Goal: Task Accomplishment & Management: Use online tool/utility

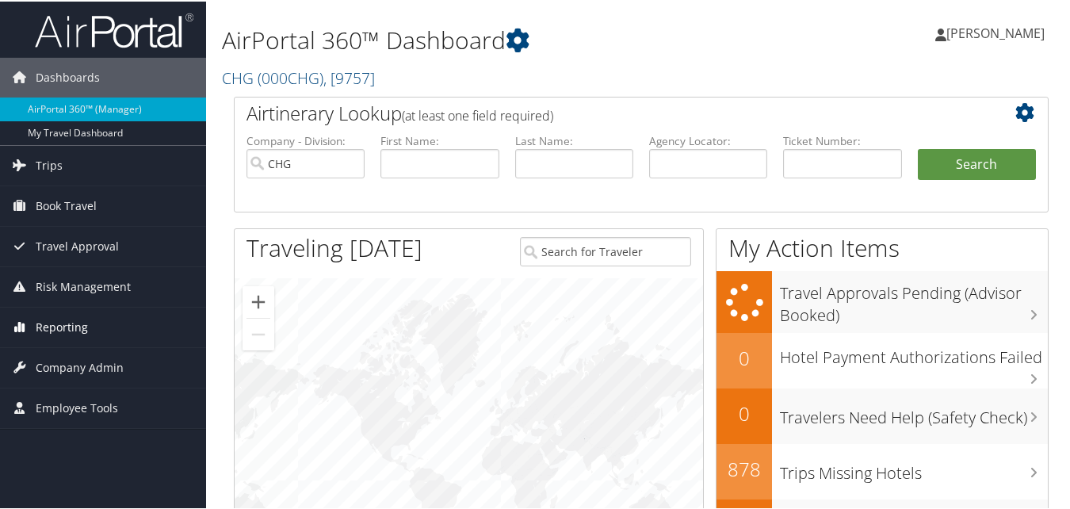
click at [77, 330] on span "Reporting" at bounding box center [62, 326] width 52 height 40
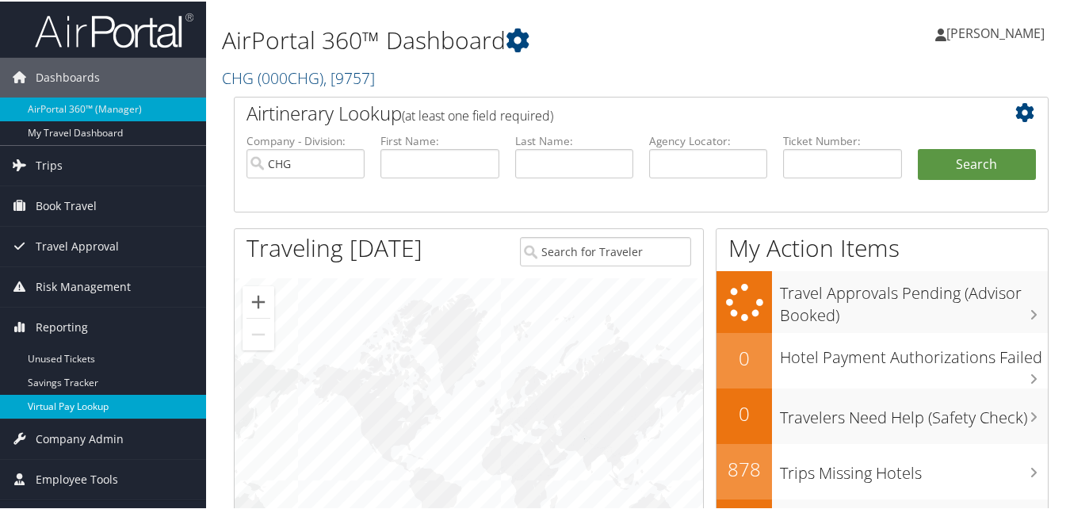
click at [51, 409] on link "Virtual Pay Lookup" at bounding box center [103, 405] width 206 height 24
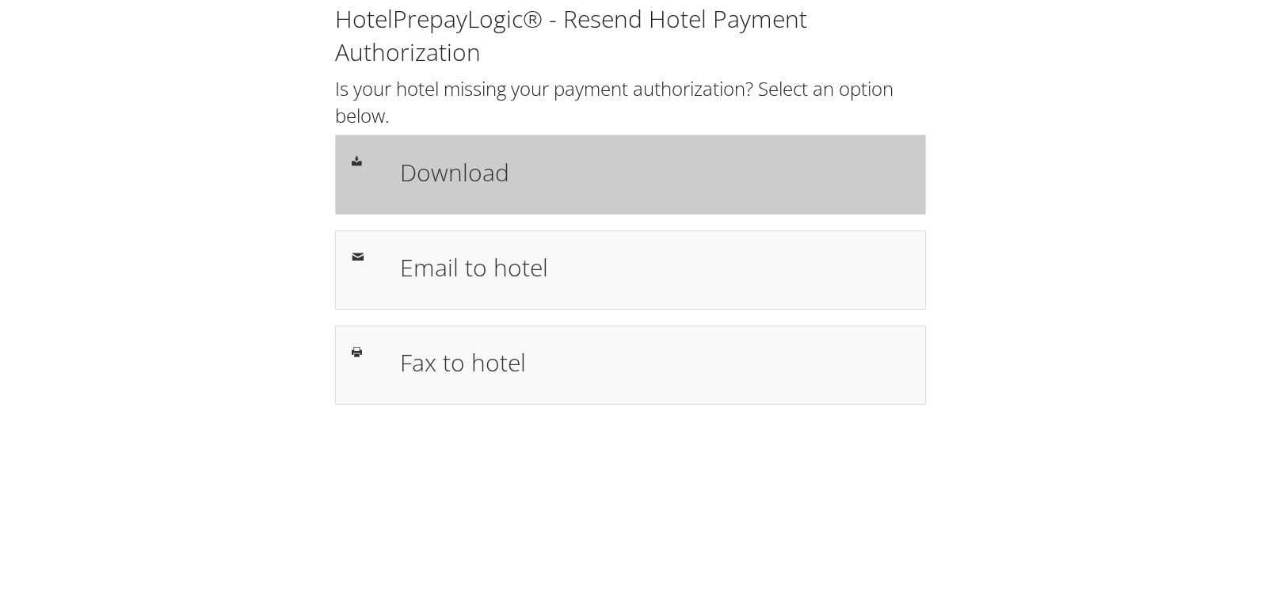
click at [734, 168] on h1 "Download" at bounding box center [654, 173] width 509 height 36
click at [417, 191] on div "Download" at bounding box center [654, 174] width 533 height 46
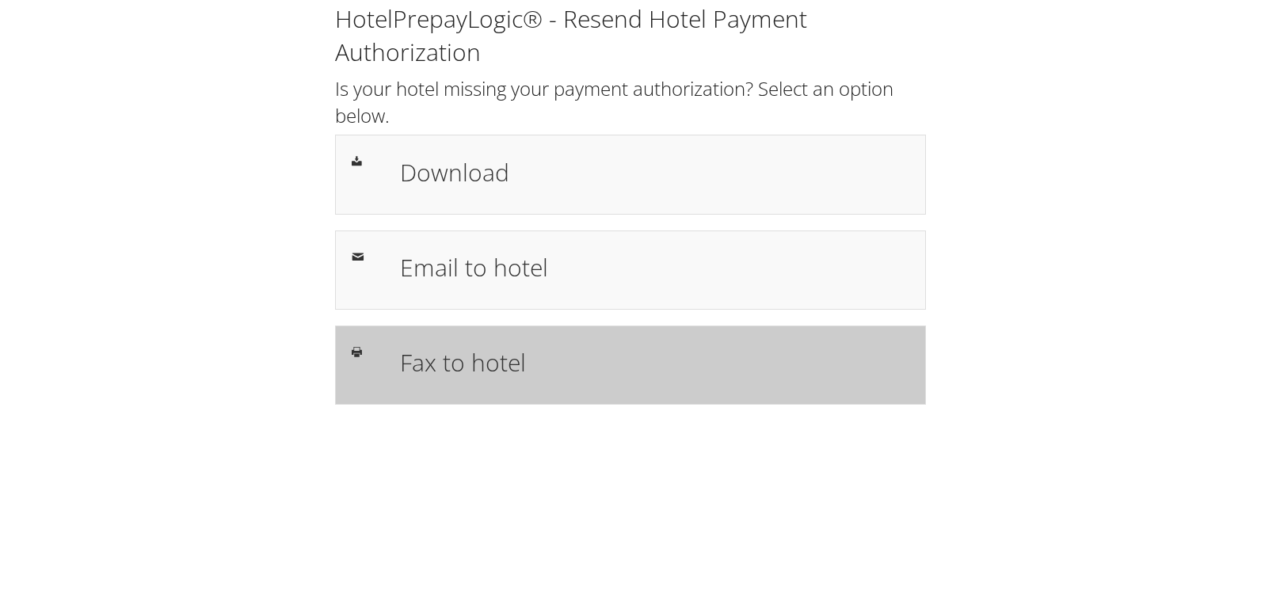
drag, startPoint x: 375, startPoint y: 351, endPoint x: 353, endPoint y: 378, distance: 34.4
click at [376, 352] on div at bounding box center [364, 351] width 48 height 19
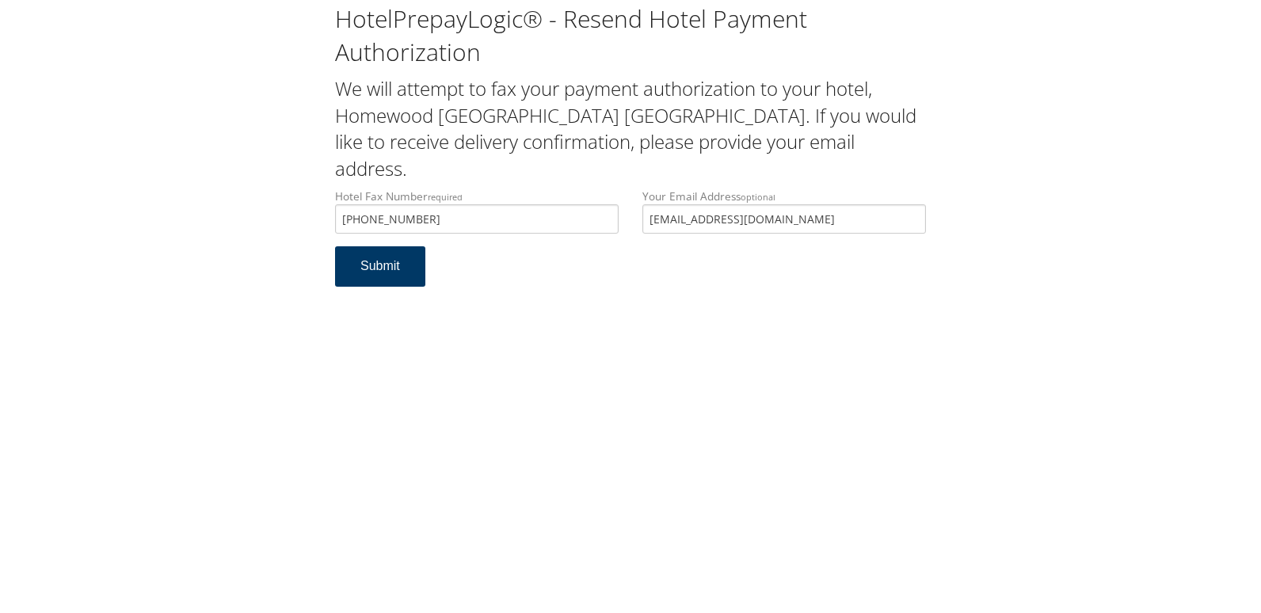
click at [393, 246] on button "Submit" at bounding box center [380, 266] width 90 height 40
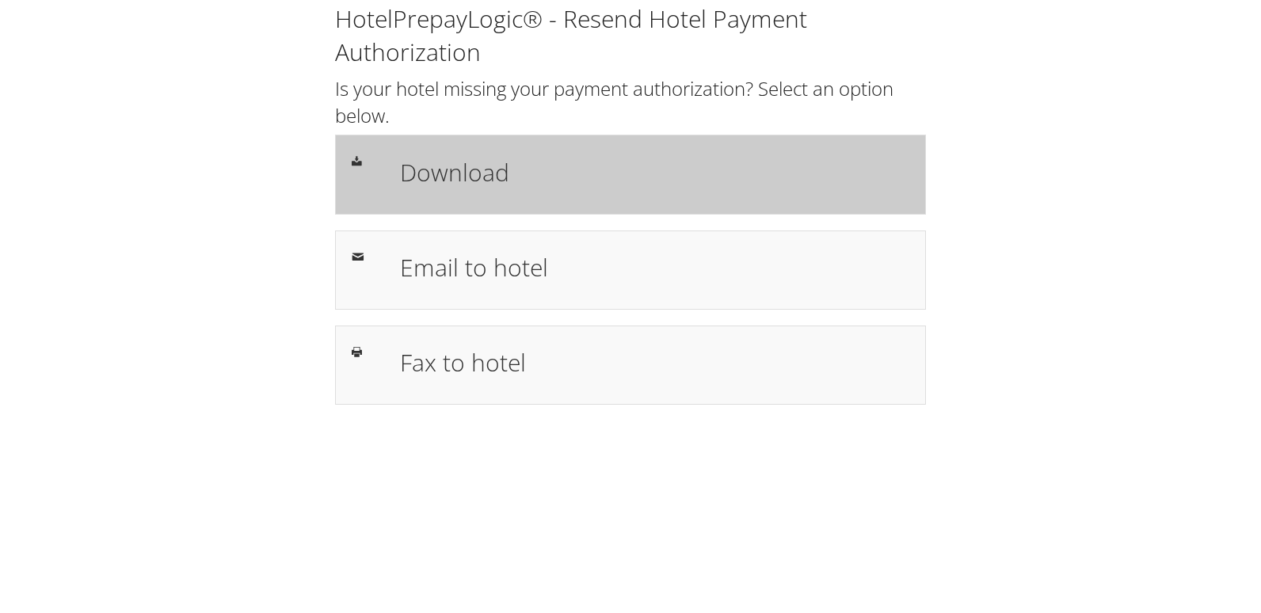
click at [543, 152] on div "Download" at bounding box center [654, 174] width 533 height 46
drag, startPoint x: 549, startPoint y: 175, endPoint x: 543, endPoint y: 188, distance: 14.2
click at [549, 175] on h1 "Download" at bounding box center [654, 173] width 509 height 36
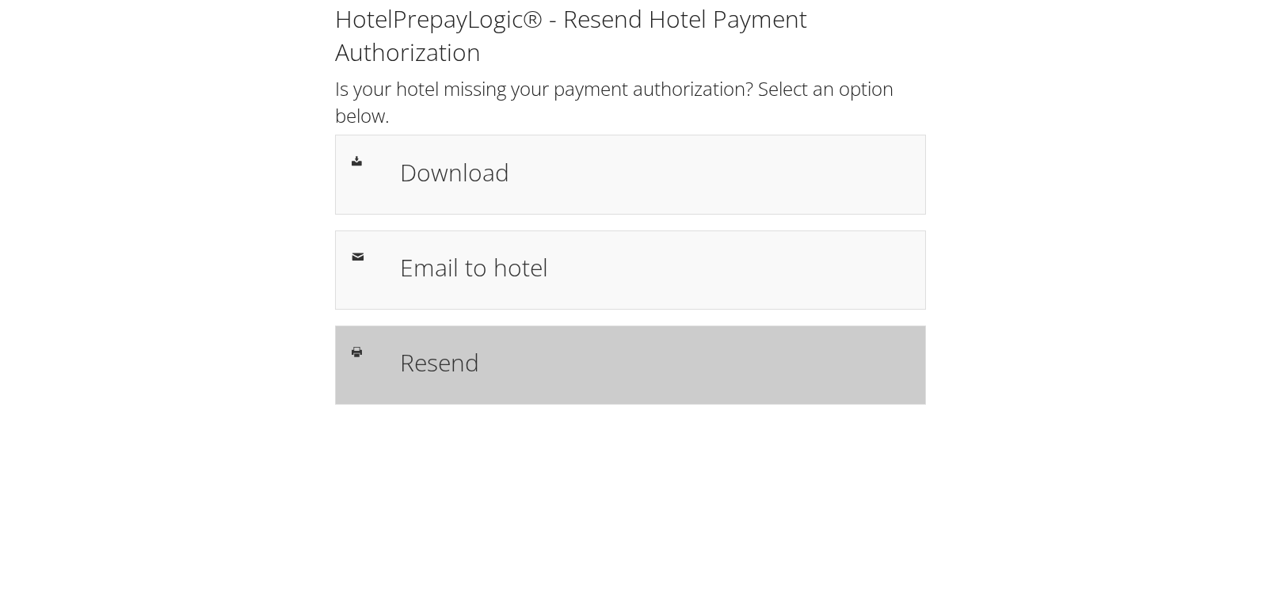
click at [422, 338] on div "Resend" at bounding box center [630, 365] width 591 height 79
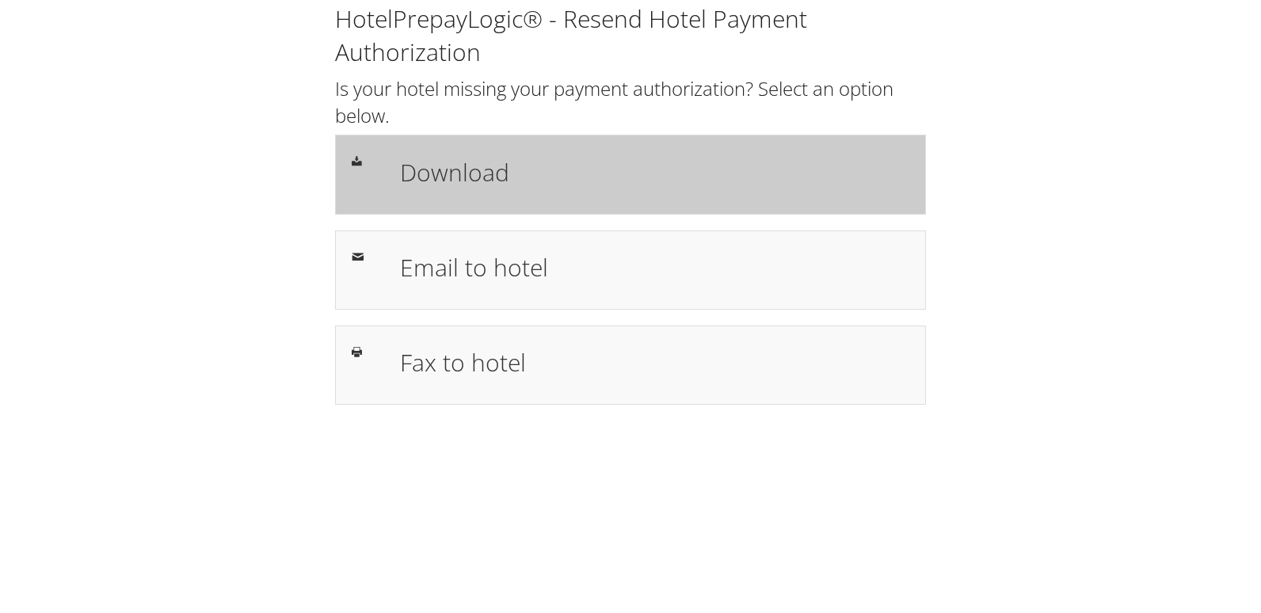
click at [579, 140] on div "Download" at bounding box center [630, 174] width 591 height 79
click at [587, 179] on h1 "Download" at bounding box center [654, 173] width 509 height 36
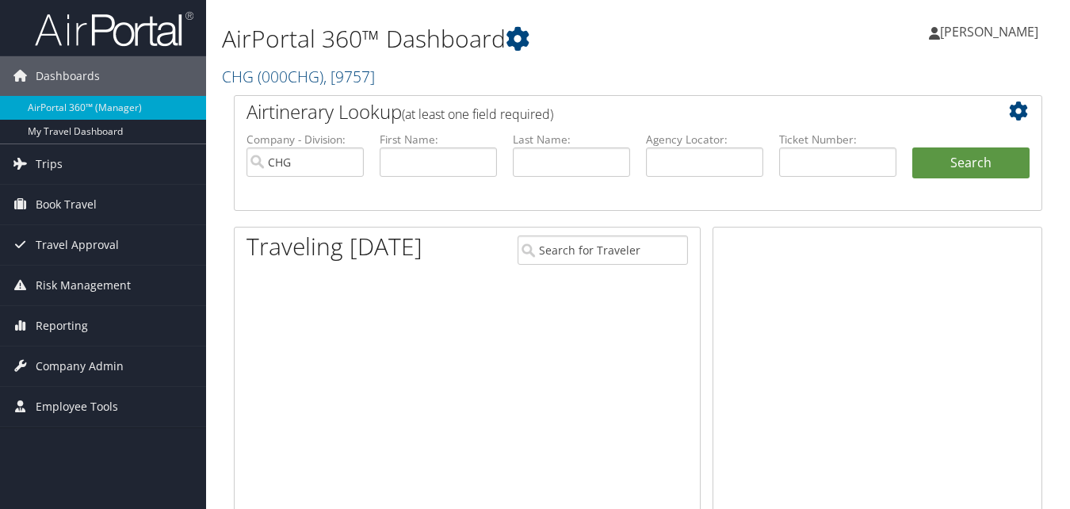
click at [81, 330] on span "Reporting" at bounding box center [62, 326] width 52 height 40
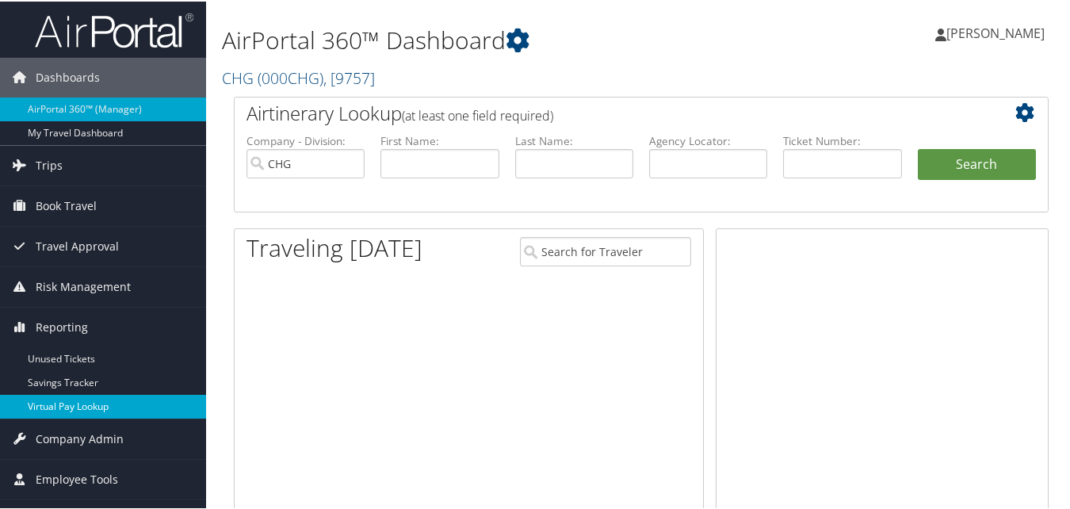
click at [60, 399] on link "Virtual Pay Lookup" at bounding box center [103, 405] width 206 height 24
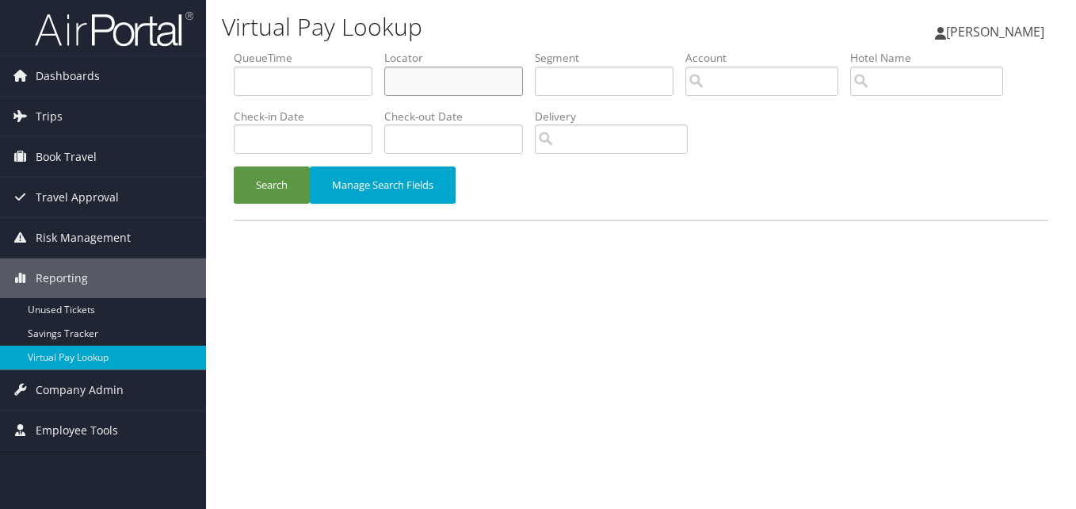
click at [437, 78] on input "text" at bounding box center [453, 81] width 139 height 29
paste input "DNAJHY"
type input "DNAJHY"
click at [234, 166] on button "Search" at bounding box center [272, 184] width 76 height 37
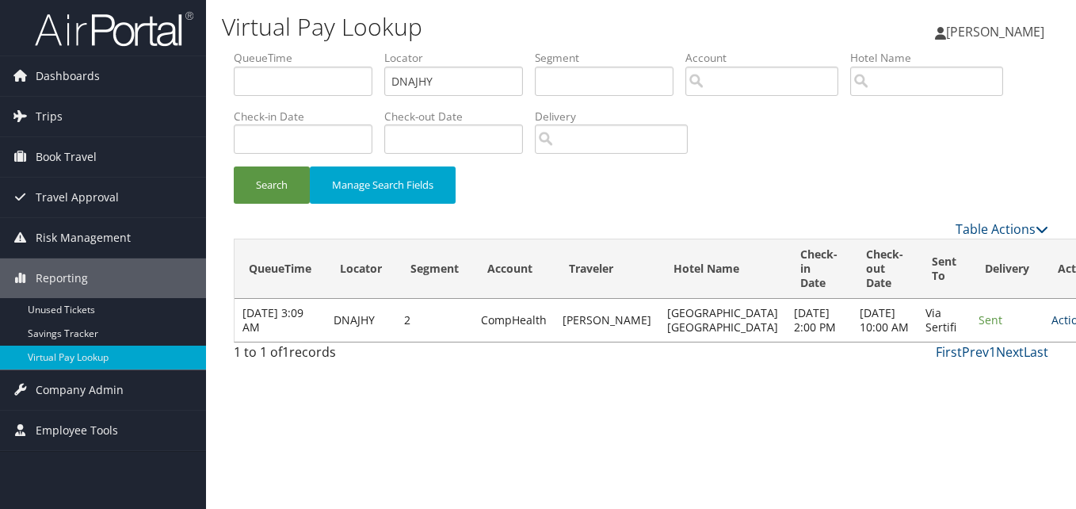
click at [1051, 323] on link "Actions" at bounding box center [1076, 319] width 50 height 15
click at [956, 372] on link "Logs" at bounding box center [980, 377] width 100 height 27
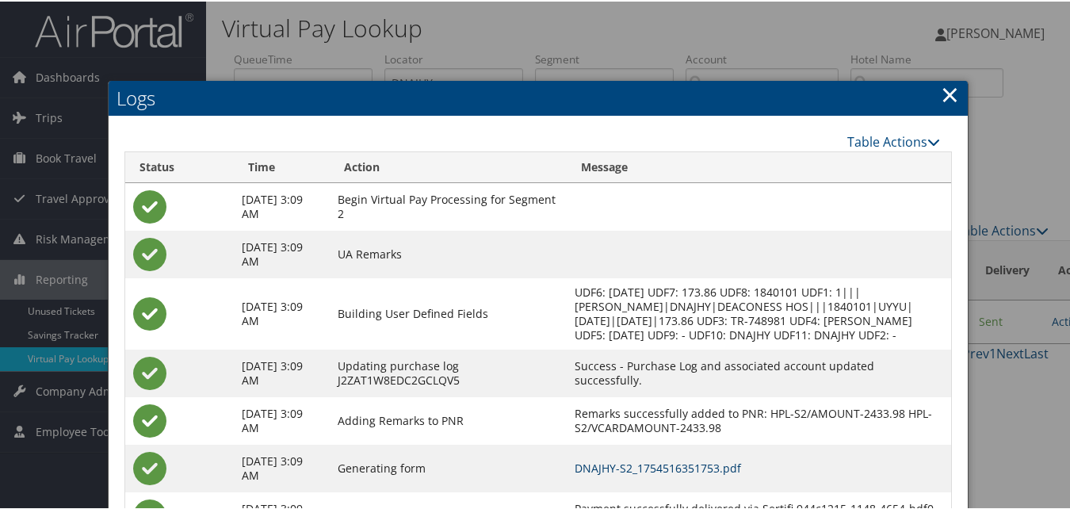
click at [709, 474] on link "DNAJHY-S2_1754516351753.pdf" at bounding box center [657, 466] width 166 height 15
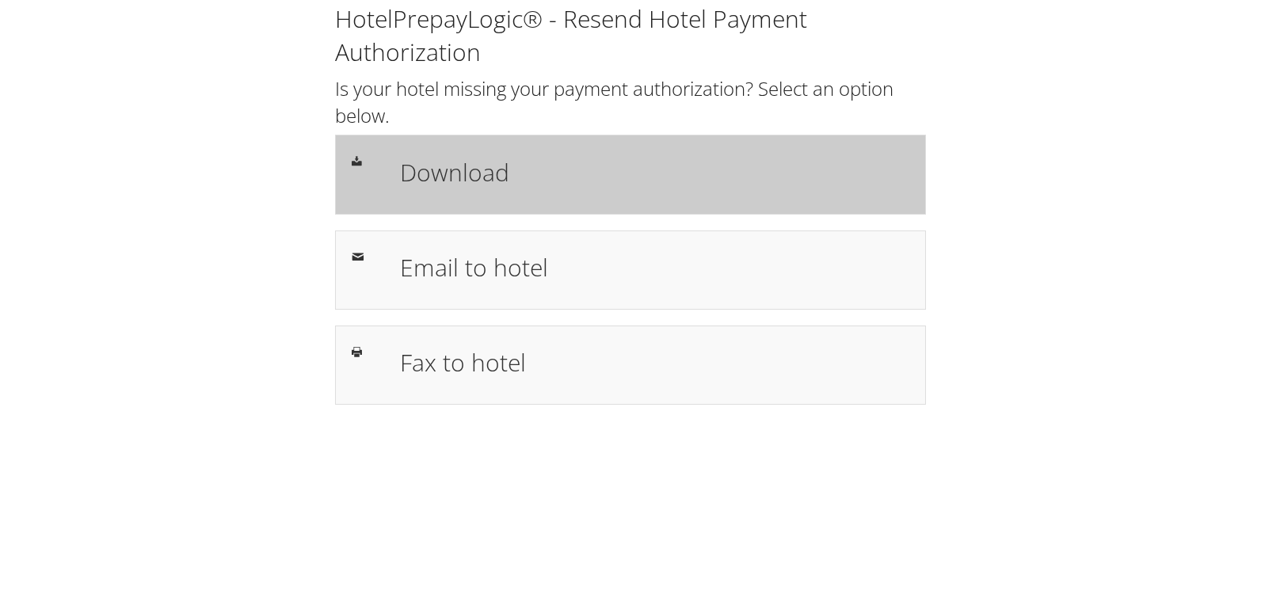
click at [474, 199] on div "Download" at bounding box center [630, 174] width 591 height 79
click at [548, 185] on h1 "Download" at bounding box center [654, 173] width 509 height 36
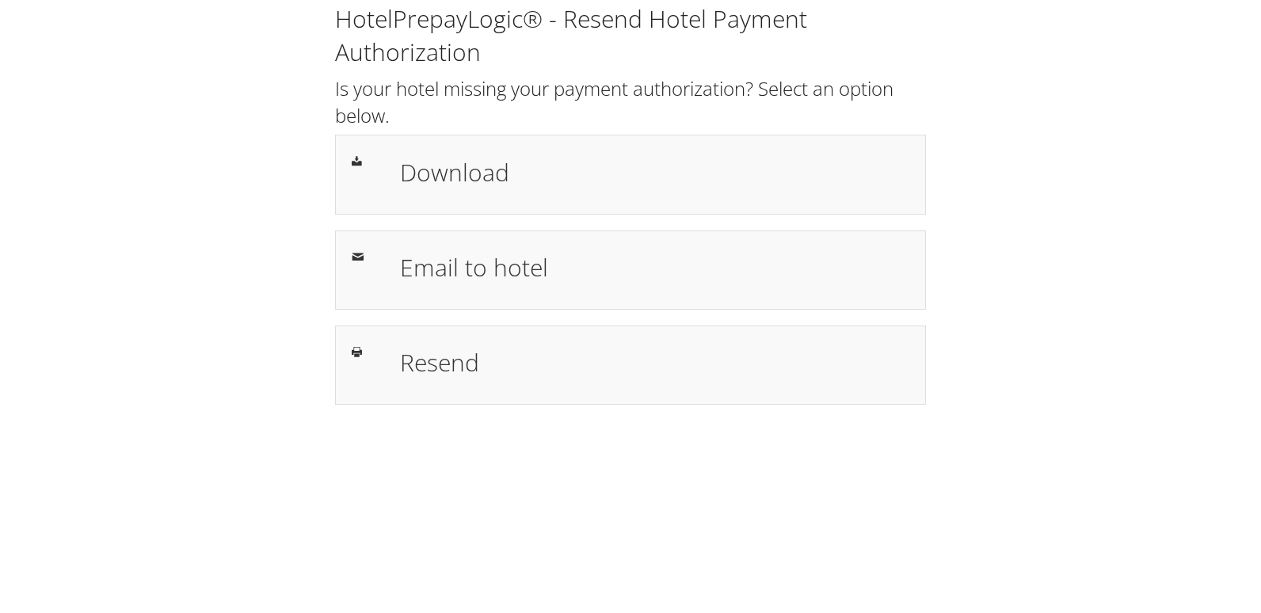
drag, startPoint x: 422, startPoint y: 193, endPoint x: 115, endPoint y: 235, distance: 309.4
click at [422, 193] on div "Download" at bounding box center [654, 174] width 533 height 46
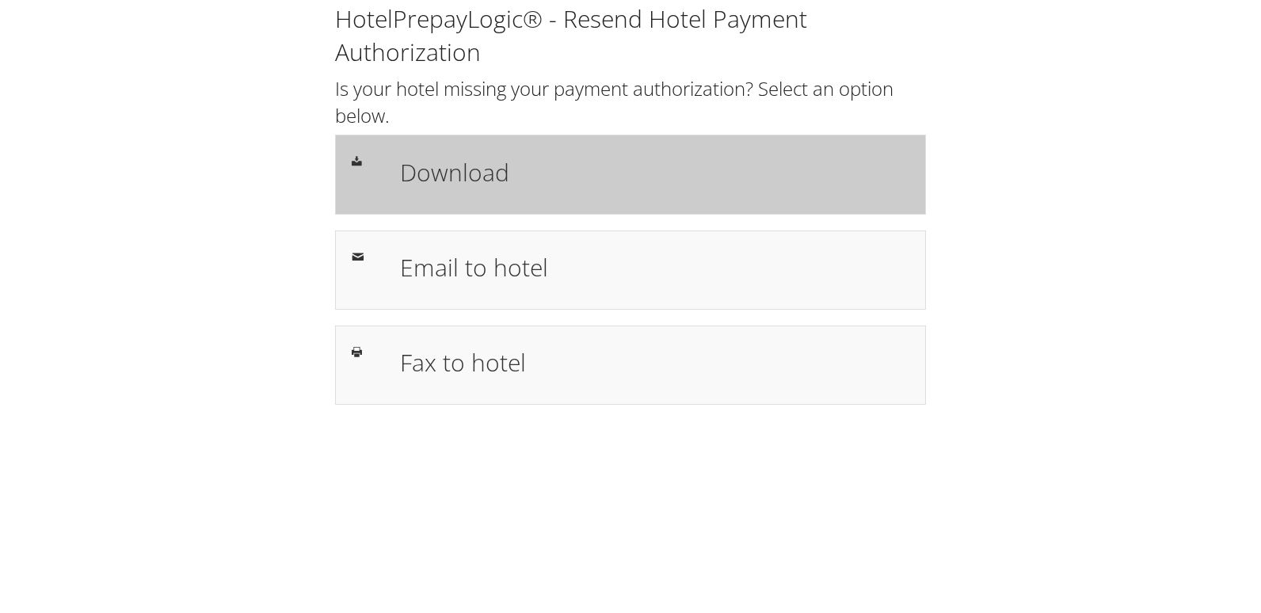
click at [521, 212] on div "Download" at bounding box center [630, 174] width 591 height 79
click at [564, 176] on h1 "Download" at bounding box center [654, 173] width 509 height 36
click at [536, 194] on div "Download" at bounding box center [654, 174] width 533 height 46
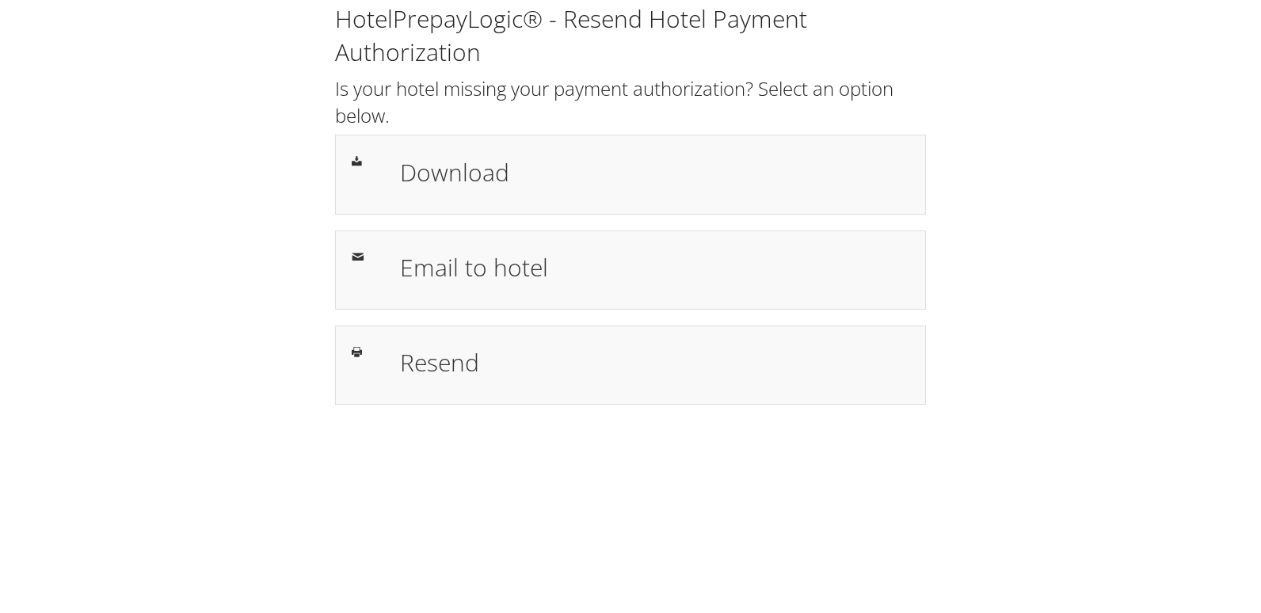
click at [496, 311] on div "HotelPrepayLogic® - Resend Hotel Payment Authorization Is your hotel missing yo…" at bounding box center [630, 203] width 615 height 402
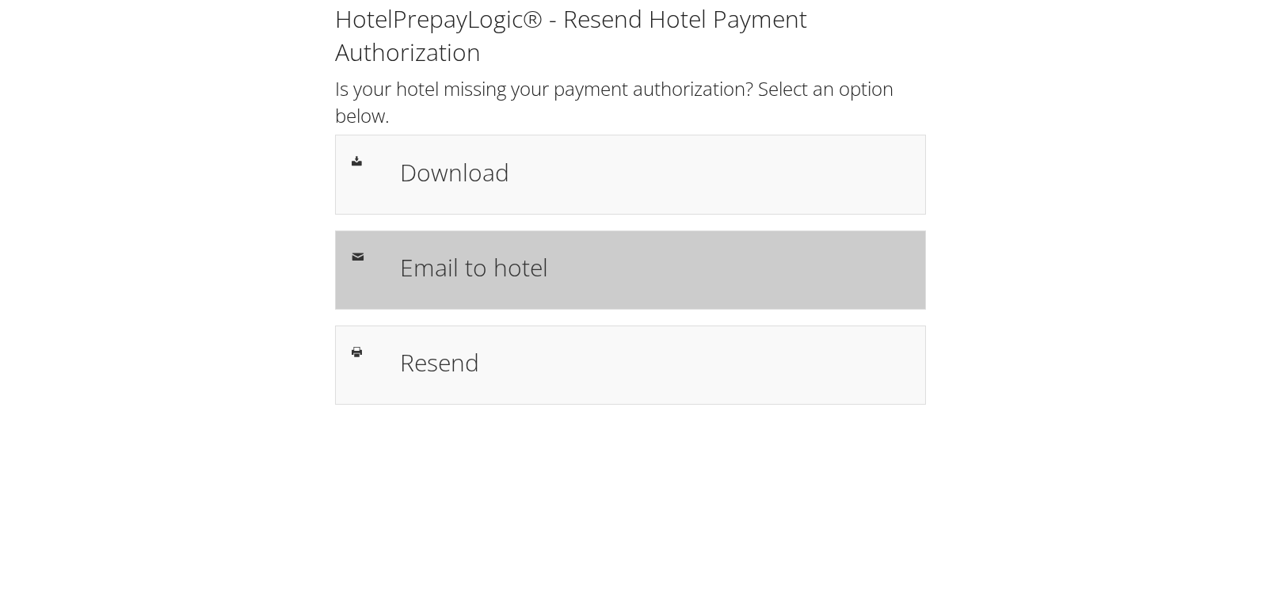
click at [502, 289] on div "Email to hotel" at bounding box center [654, 270] width 533 height 46
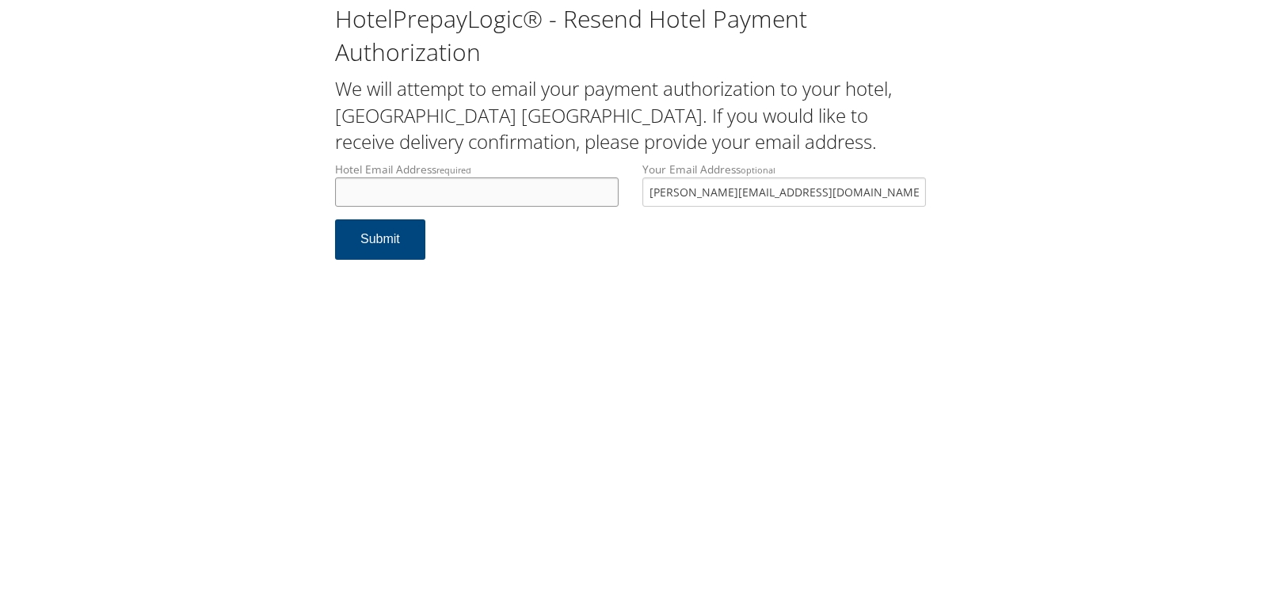
click at [394, 192] on input "Hotel Email Address required" at bounding box center [477, 191] width 284 height 29
drag, startPoint x: 541, startPoint y: 189, endPoint x: 333, endPoint y: 188, distance: 208.4
click at [333, 188] on div "Hotel Email Address required alexis.turner@ocihospitality.com Hotel email addre…" at bounding box center [476, 191] width 307 height 58
type input "alexis.turner@ocihospitality.com"
click at [361, 248] on button "Submit" at bounding box center [380, 239] width 90 height 40
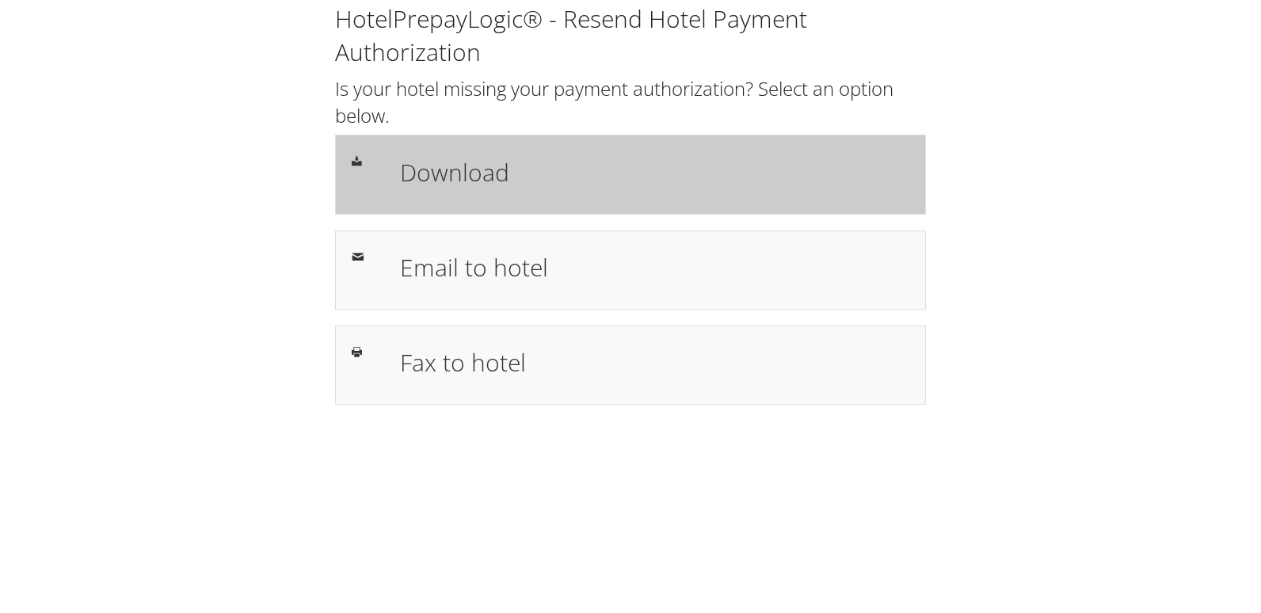
click at [488, 152] on div "Download" at bounding box center [654, 174] width 533 height 46
click at [462, 155] on h1 "Download" at bounding box center [654, 173] width 509 height 36
click at [411, 138] on div "Download" at bounding box center [630, 174] width 591 height 79
click at [408, 206] on div "Download" at bounding box center [630, 174] width 591 height 79
click at [360, 151] on div at bounding box center [364, 160] width 48 height 19
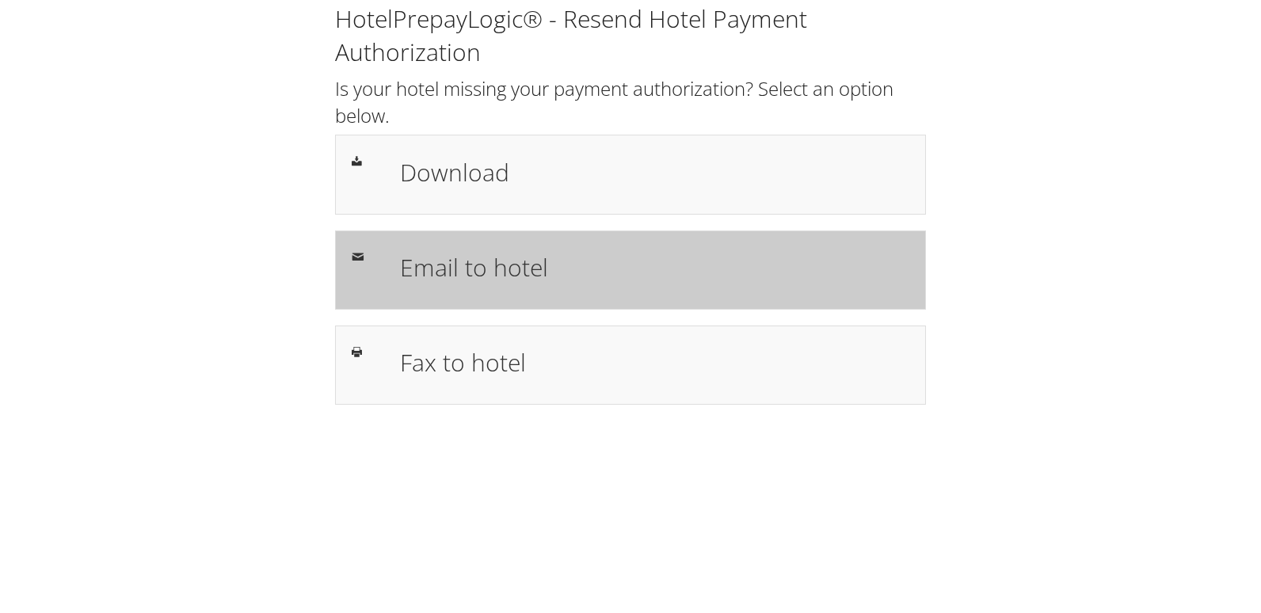
click at [452, 254] on h1 "Email to hotel" at bounding box center [654, 268] width 509 height 36
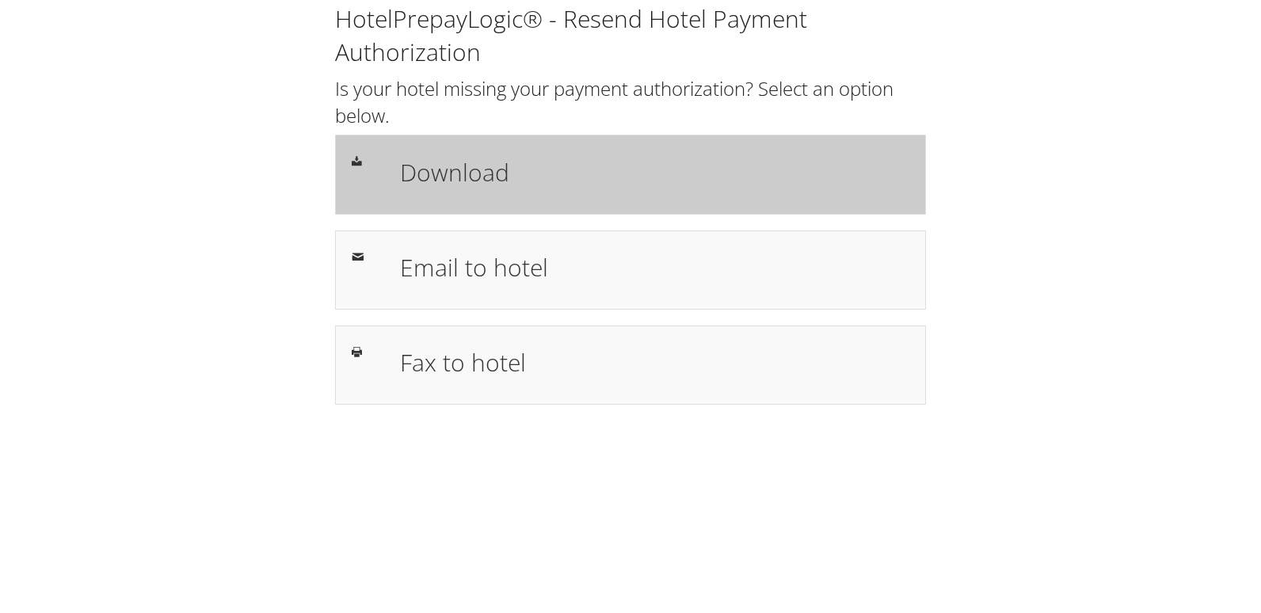
click at [579, 191] on div "Download" at bounding box center [654, 174] width 533 height 46
click at [611, 182] on h1 "Download" at bounding box center [654, 173] width 509 height 36
click at [498, 179] on h1 "Download" at bounding box center [654, 173] width 509 height 36
click at [486, 187] on h1 "Download" at bounding box center [654, 173] width 509 height 36
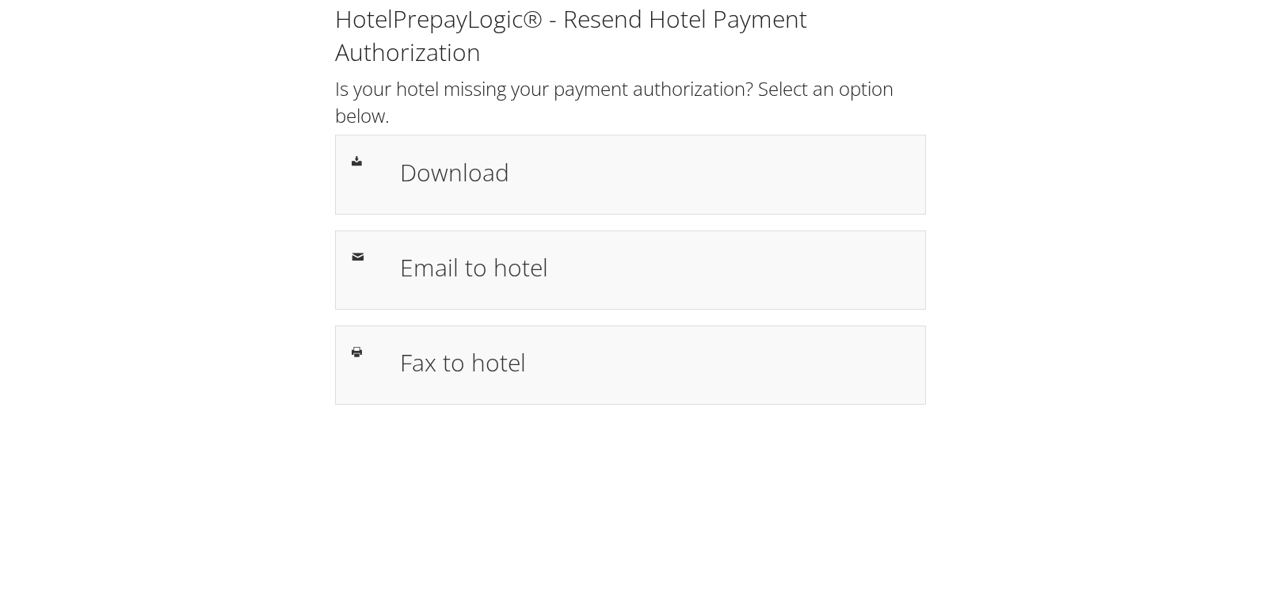
drag, startPoint x: 228, startPoint y: 117, endPoint x: 242, endPoint y: 77, distance: 42.9
click at [228, 117] on div "HotelPrepayLogic® - Resend Hotel Payment Authorization Is your hotel missing yo…" at bounding box center [631, 210] width 1230 height 421
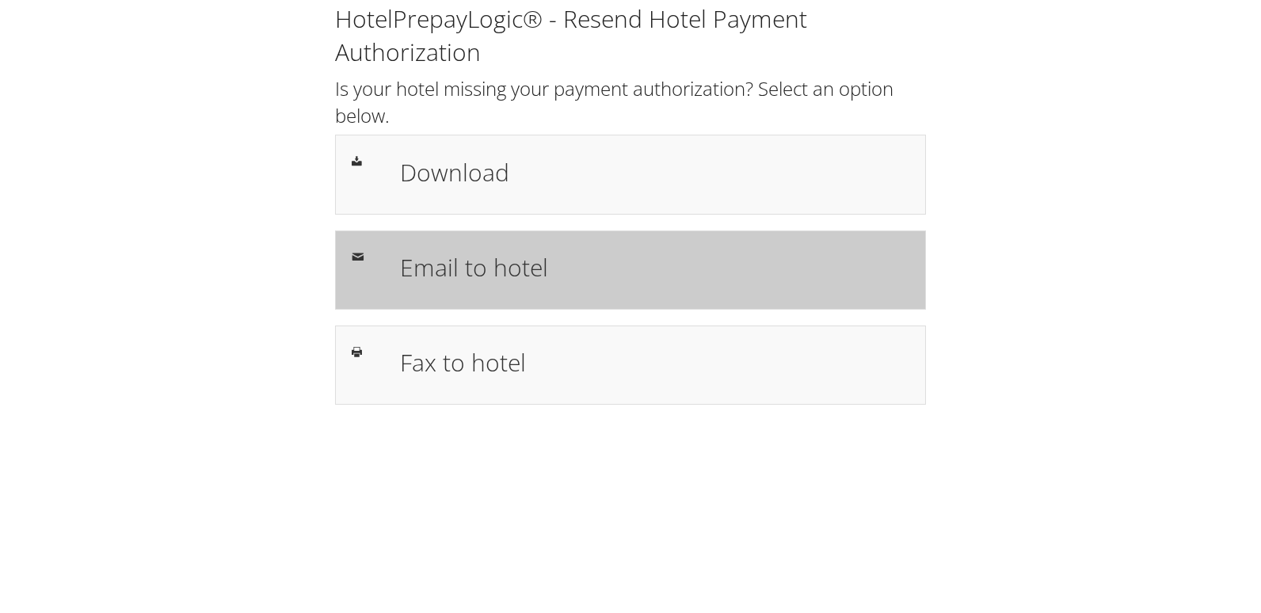
click at [470, 275] on h1 "Email to hotel" at bounding box center [654, 268] width 509 height 36
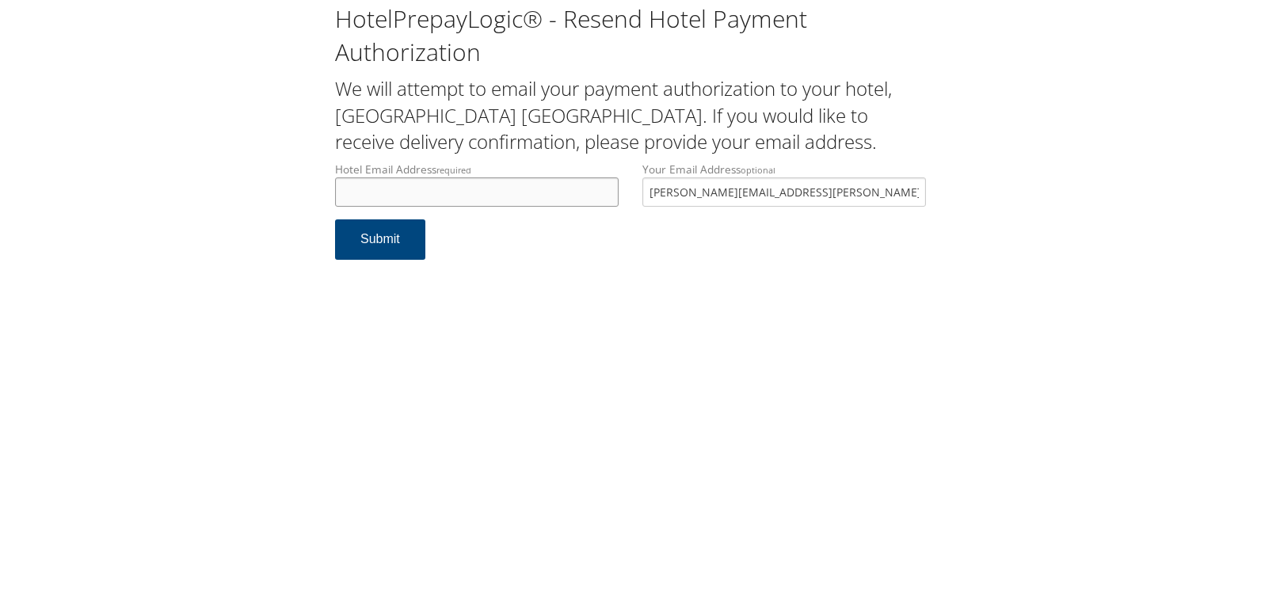
click at [430, 198] on input "Hotel Email Address required" at bounding box center [477, 191] width 284 height 29
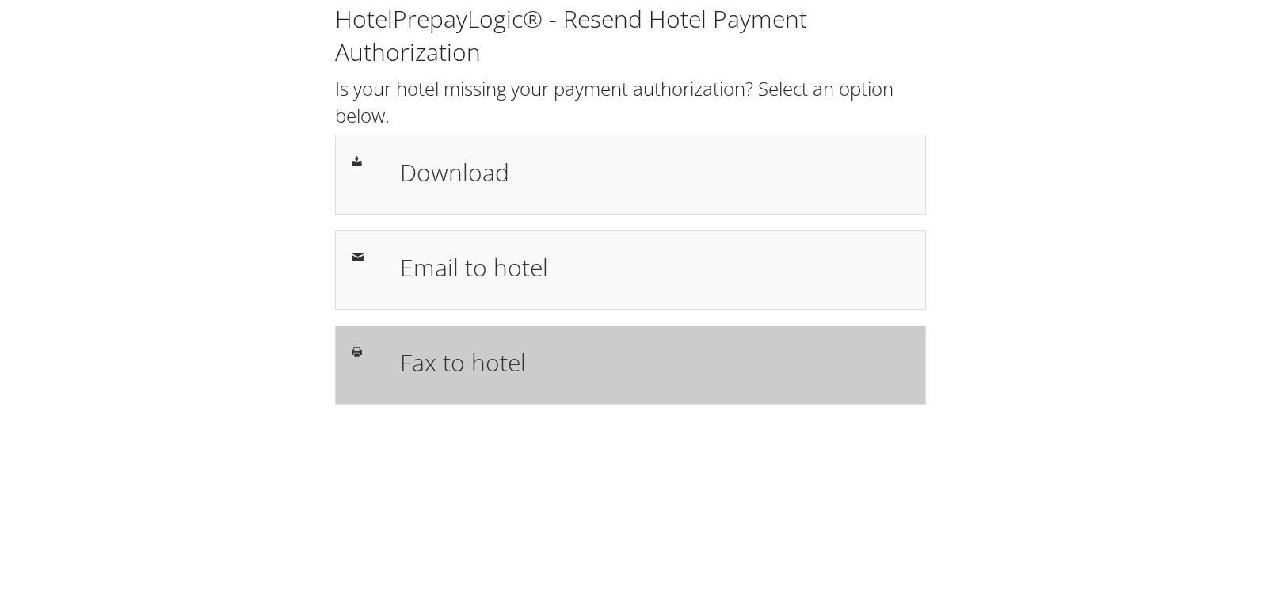
click at [441, 367] on h1 "Fax to hotel" at bounding box center [654, 363] width 509 height 36
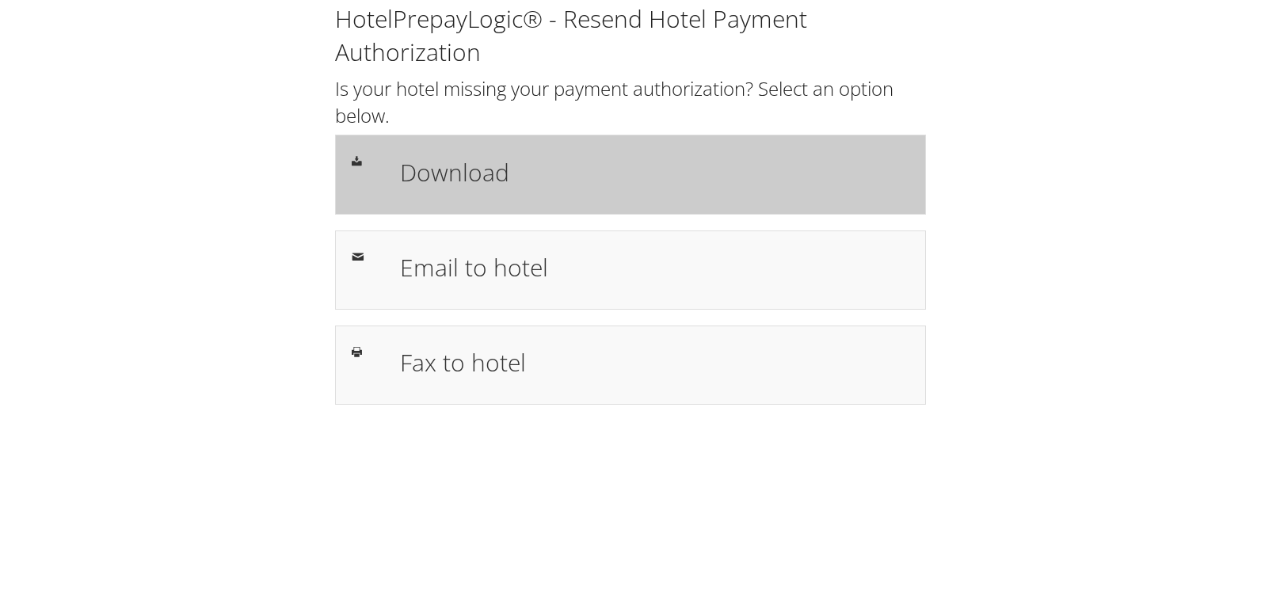
click at [552, 187] on h1 "Download" at bounding box center [654, 173] width 509 height 36
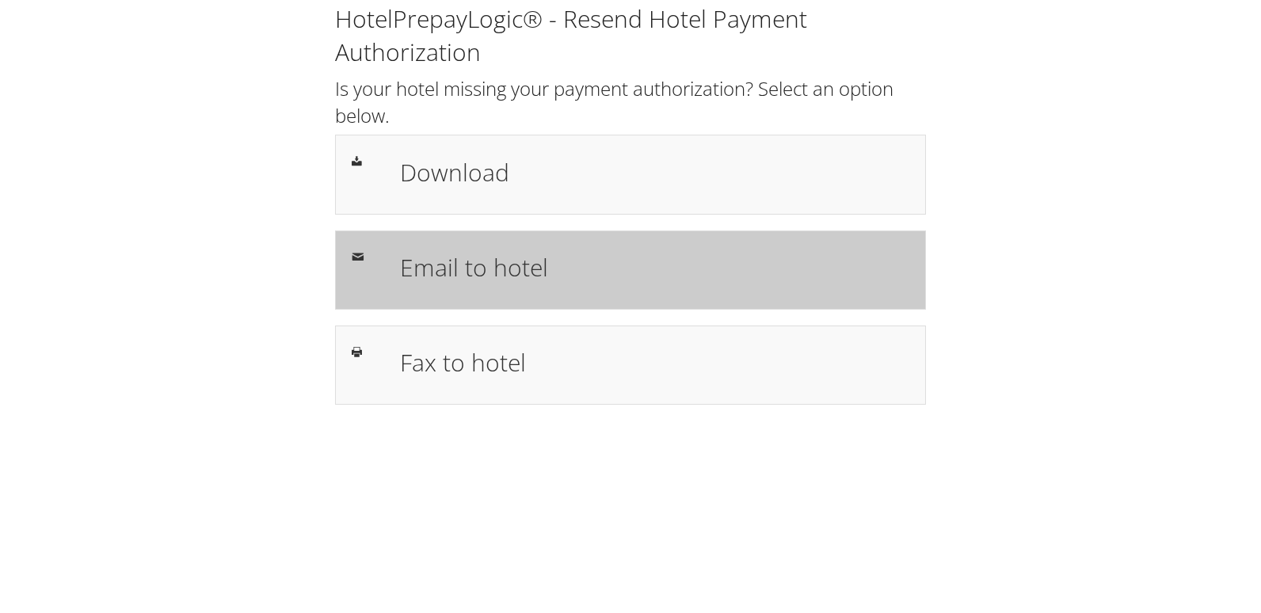
click at [493, 275] on h1 "Email to hotel" at bounding box center [654, 268] width 509 height 36
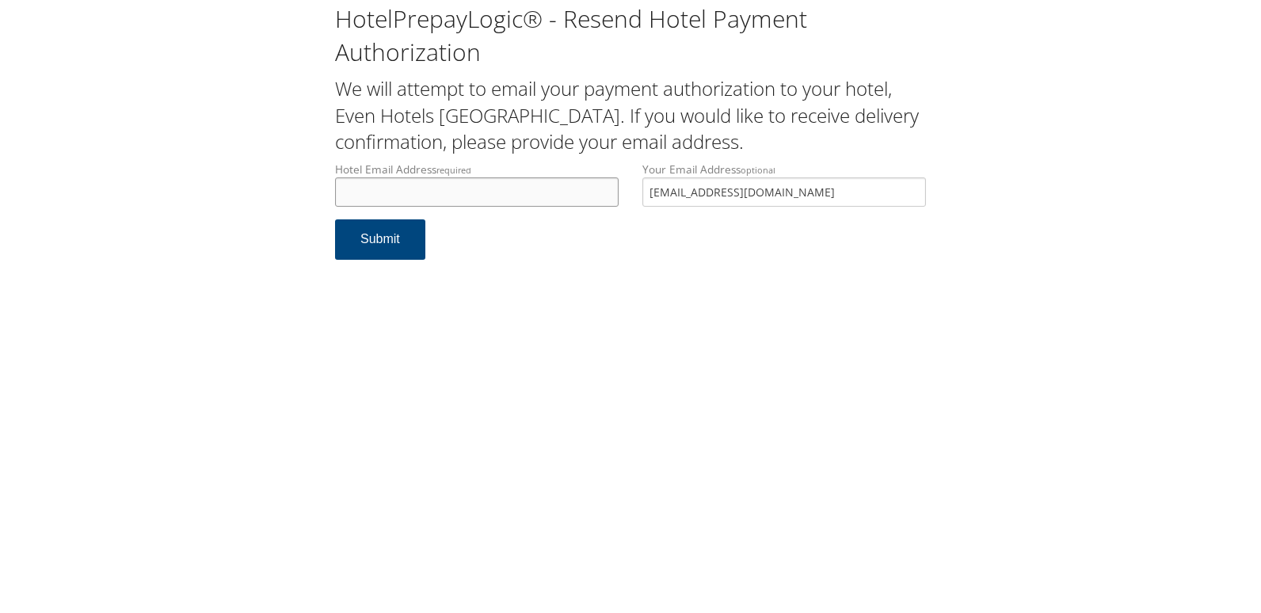
click at [448, 188] on input "Hotel Email Address required" at bounding box center [477, 191] width 284 height 29
type input "E"
drag, startPoint x: 494, startPoint y: 198, endPoint x: 229, endPoint y: 185, distance: 265.0
click at [229, 185] on div "HotelPrepayLogic® - Resend Hotel Payment Authorization We will attempt to email…" at bounding box center [631, 138] width 1230 height 276
type input "ecare@chghealthcare.com"
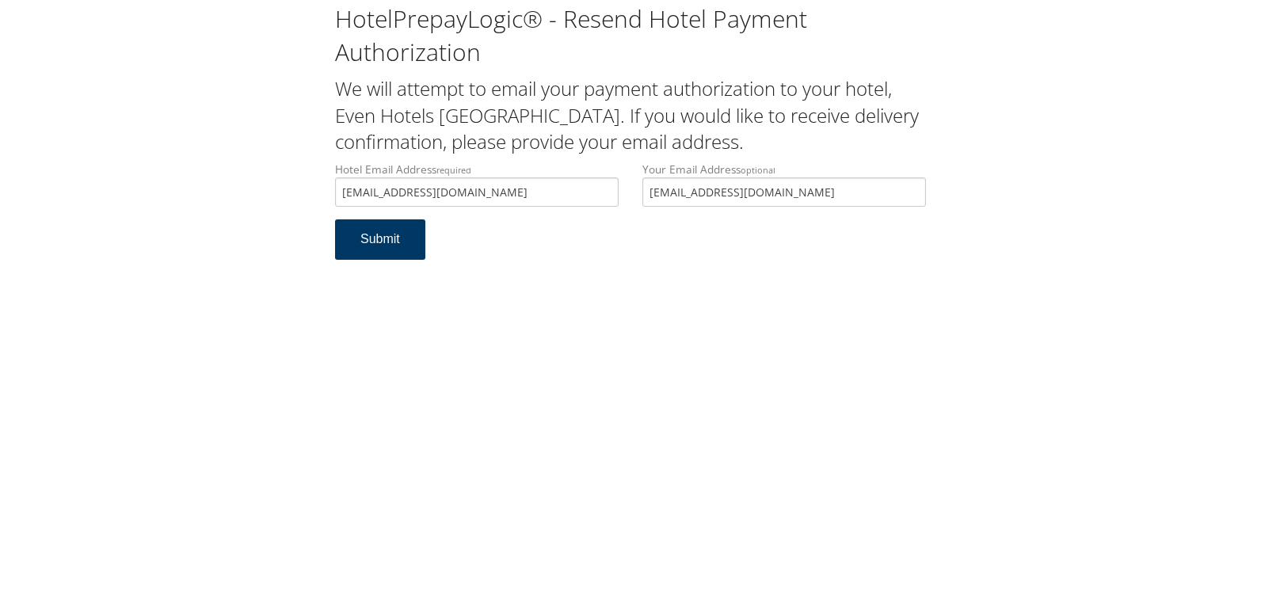
click at [352, 239] on button "Submit" at bounding box center [380, 239] width 90 height 40
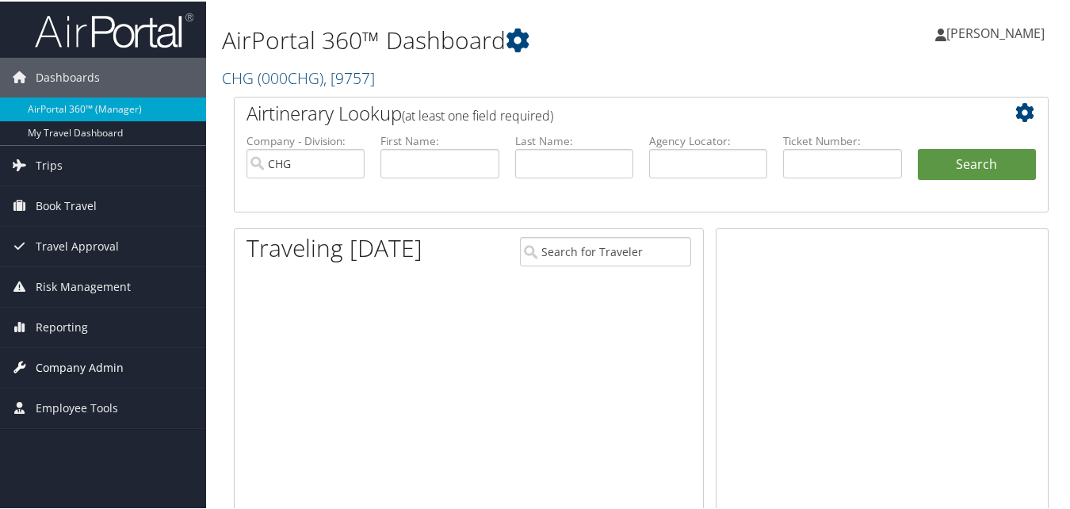
click at [67, 326] on span "Reporting" at bounding box center [62, 326] width 52 height 40
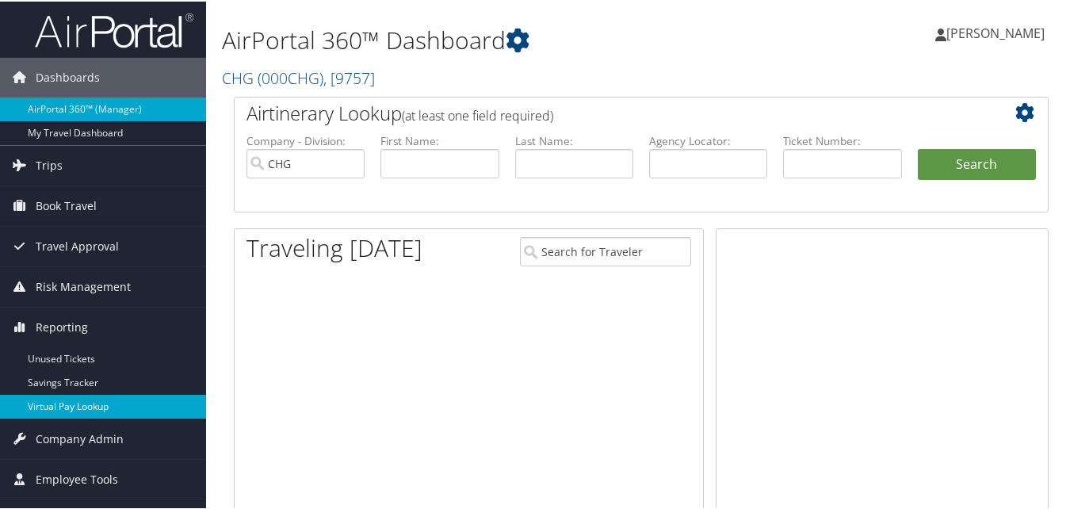
click at [71, 399] on link "Virtual Pay Lookup" at bounding box center [103, 405] width 206 height 24
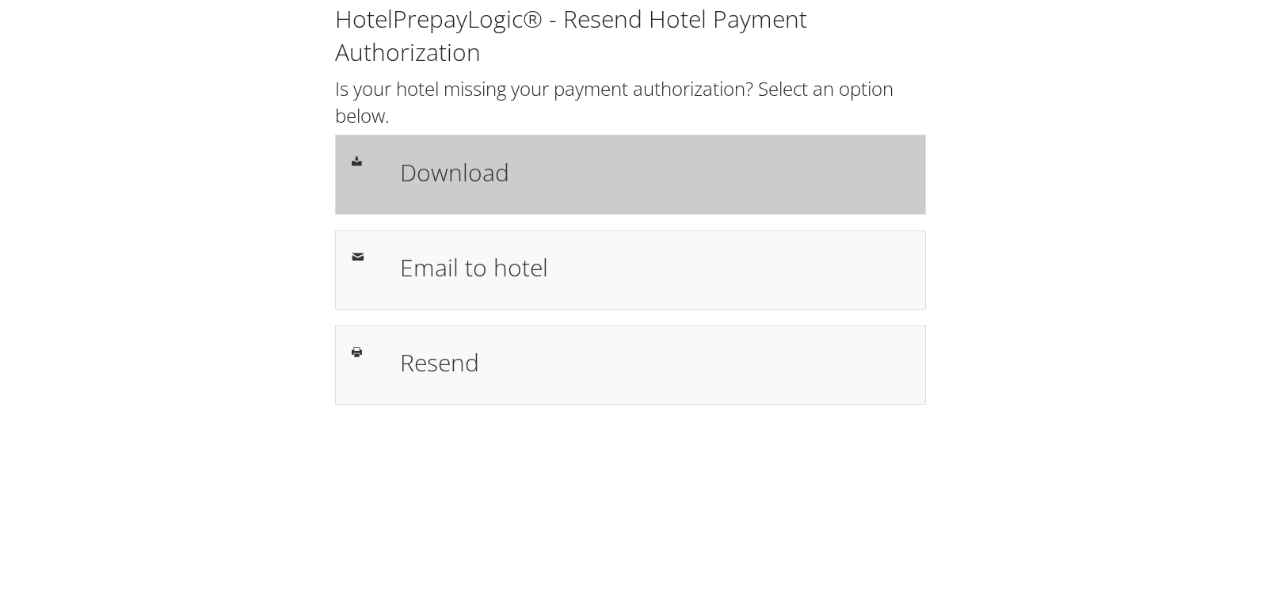
click at [483, 167] on h1 "Download" at bounding box center [654, 173] width 509 height 36
click at [481, 165] on h1 "Download" at bounding box center [654, 173] width 509 height 36
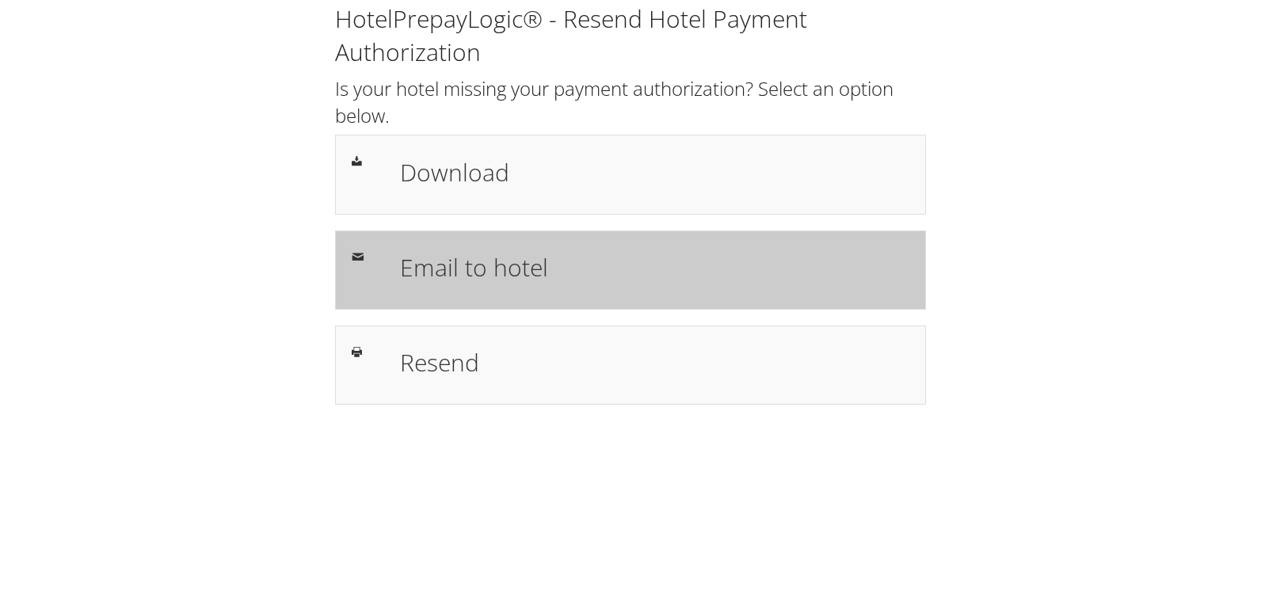
click at [445, 259] on h1 "Email to hotel" at bounding box center [654, 268] width 509 height 36
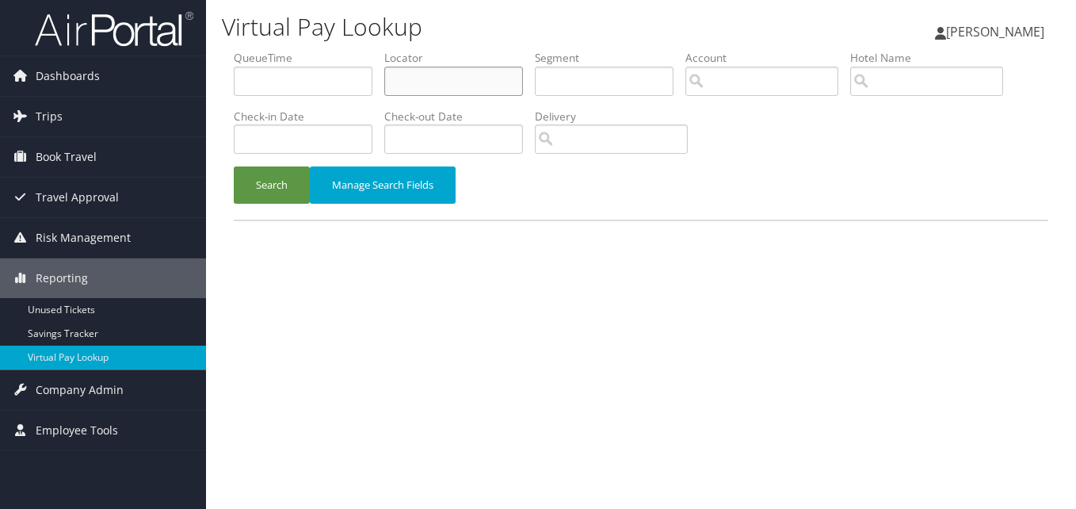
click at [424, 67] on input "text" at bounding box center [453, 81] width 139 height 29
paste input "NWPVTL"
click at [234, 166] on button "Search" at bounding box center [272, 184] width 76 height 37
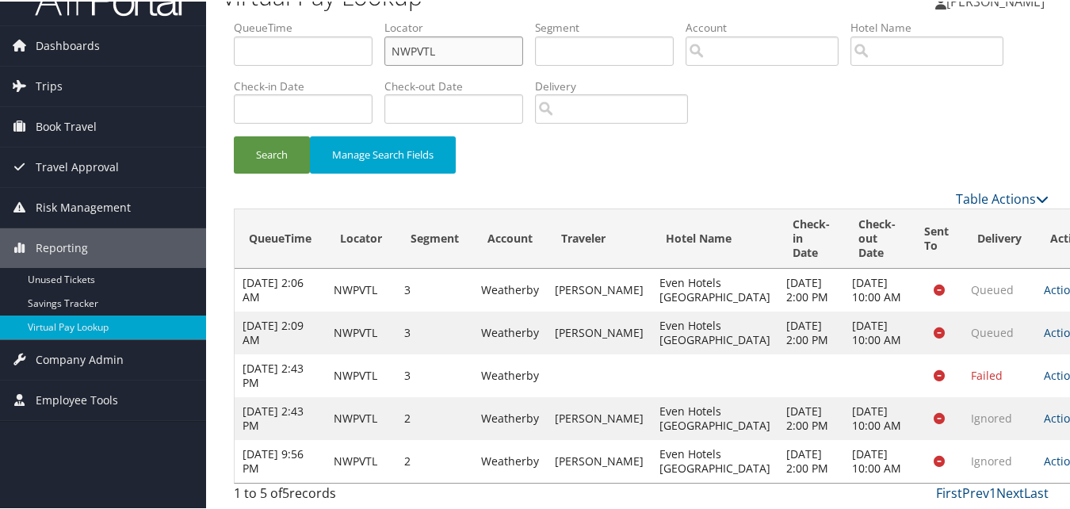
scroll to position [203, 0]
click at [1075, 454] on icon at bounding box center [1087, 459] width 11 height 11
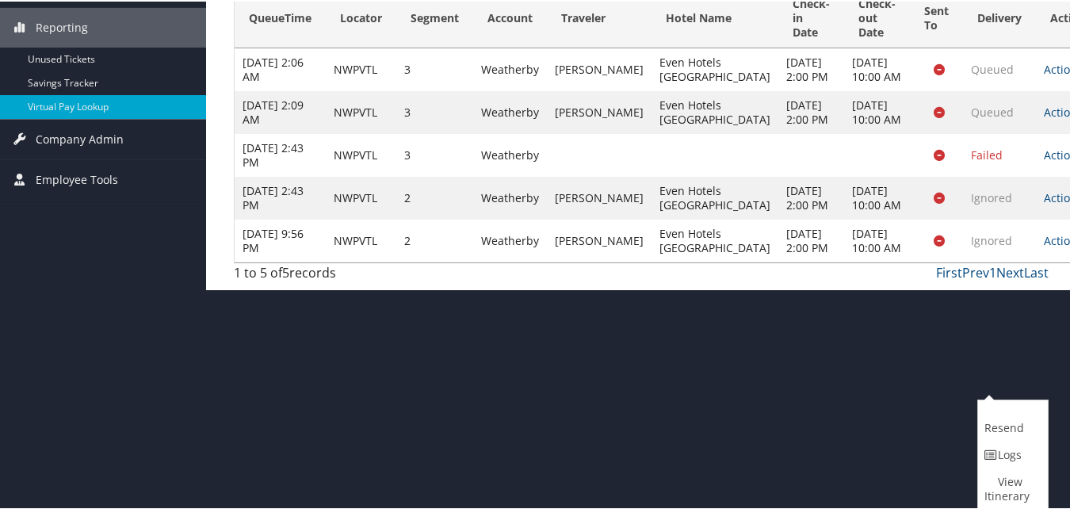
click at [971, 288] on div "1 to 5 of 5 records First Prev 1 Next Last" at bounding box center [641, 274] width 838 height 27
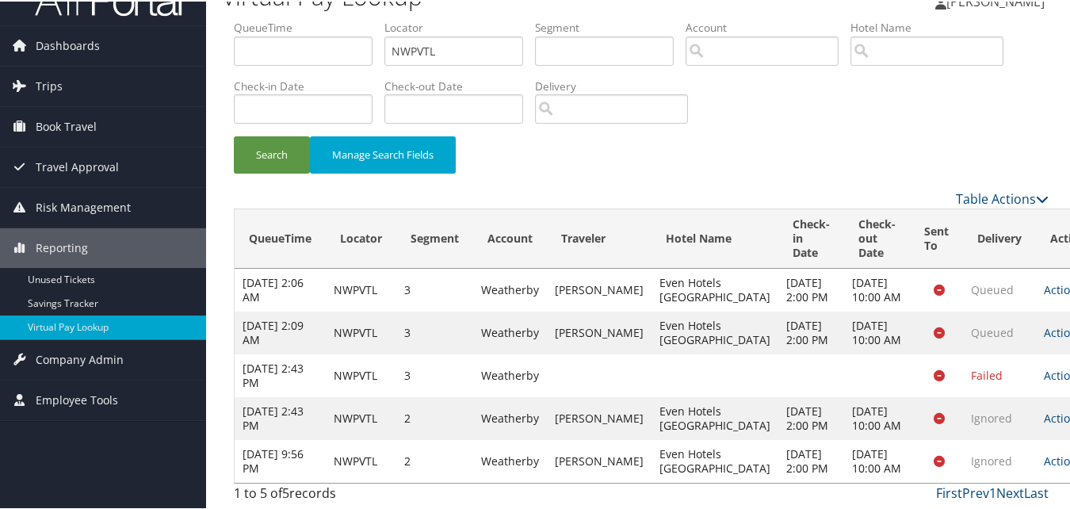
click at [1036, 454] on td "Actions Resend Logs View Itinerary" at bounding box center [1071, 459] width 70 height 43
click at [1043, 452] on link "Actions" at bounding box center [1068, 459] width 50 height 15
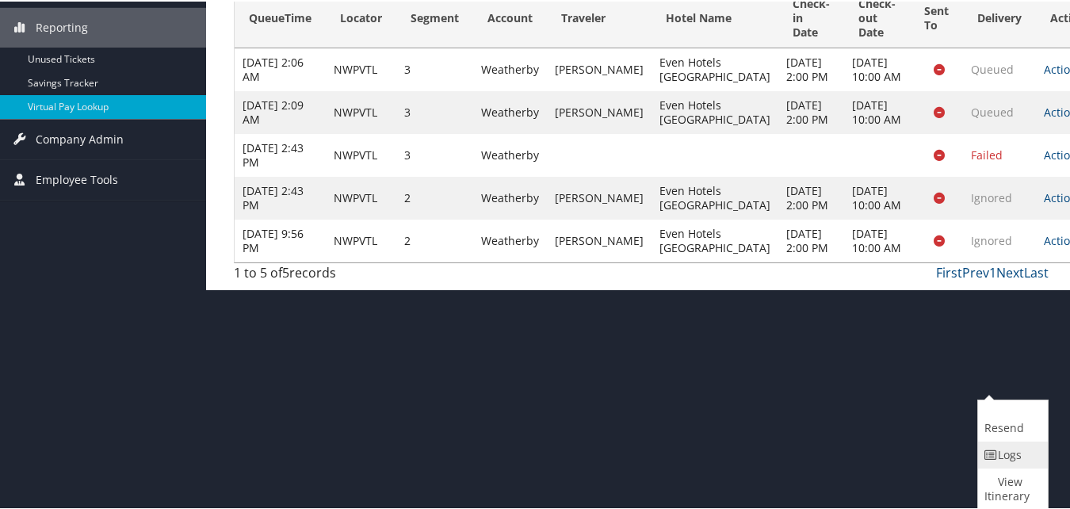
click at [1005, 446] on link "Logs" at bounding box center [1011, 453] width 66 height 27
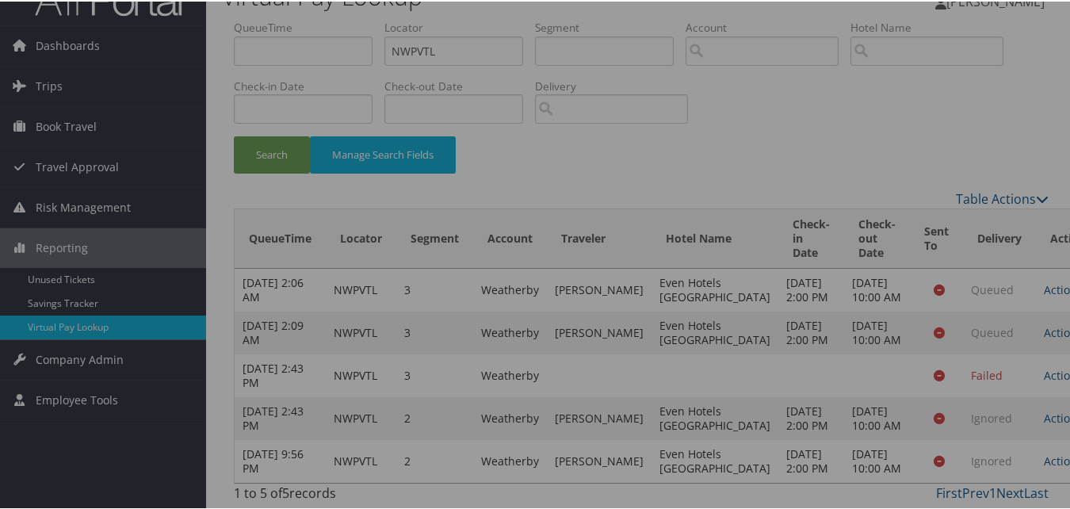
scroll to position [203, 0]
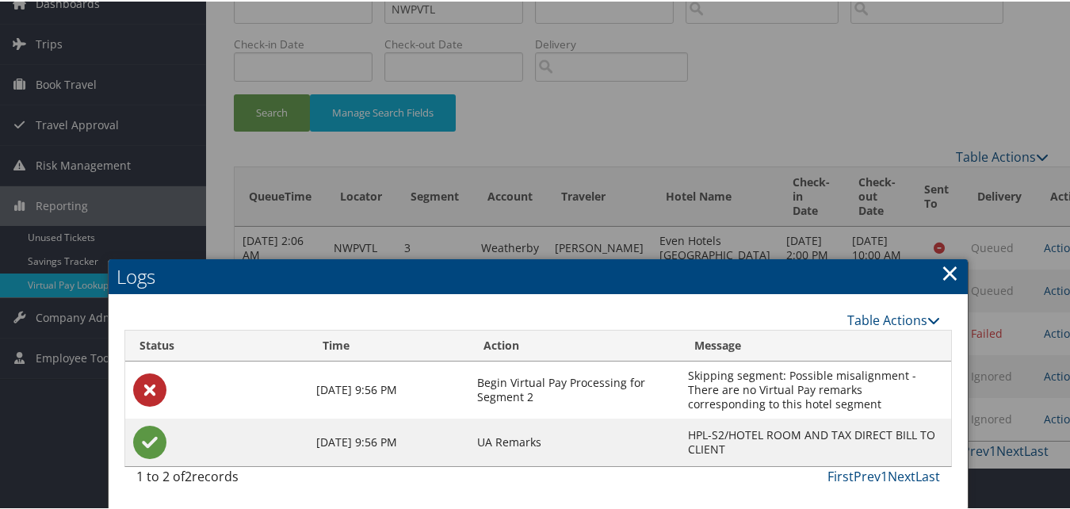
click at [945, 255] on link "×" at bounding box center [949, 271] width 18 height 32
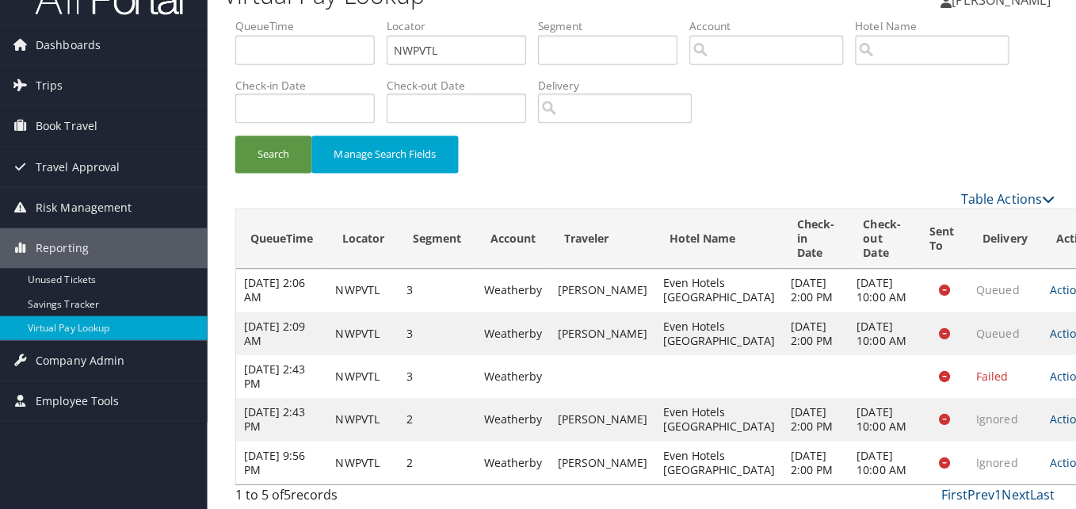
scroll to position [0, 0]
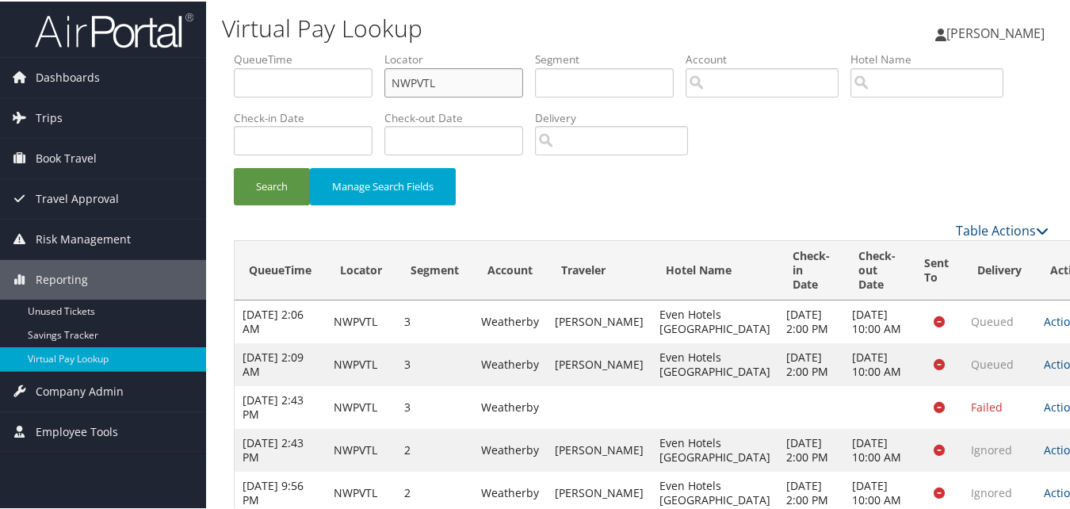
click at [413, 83] on input "NWPVTL" at bounding box center [453, 81] width 139 height 29
click at [414, 83] on input "NWPVTL" at bounding box center [453, 81] width 139 height 29
paste input "EHRINZ"
type input "EHRINZ"
click at [278, 183] on button "Search" at bounding box center [272, 184] width 76 height 37
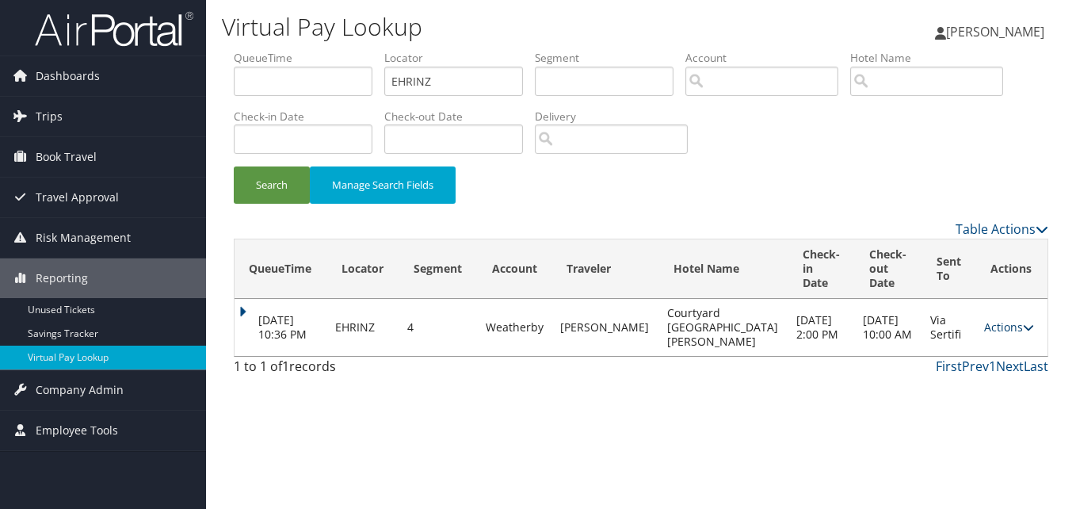
click at [1025, 326] on icon at bounding box center [1028, 327] width 11 height 11
click at [770, 397] on div "Virtual Pay Lookup Luke Perry Luke Perry My Settings Travel Agency Contacts Vie…" at bounding box center [641, 254] width 870 height 509
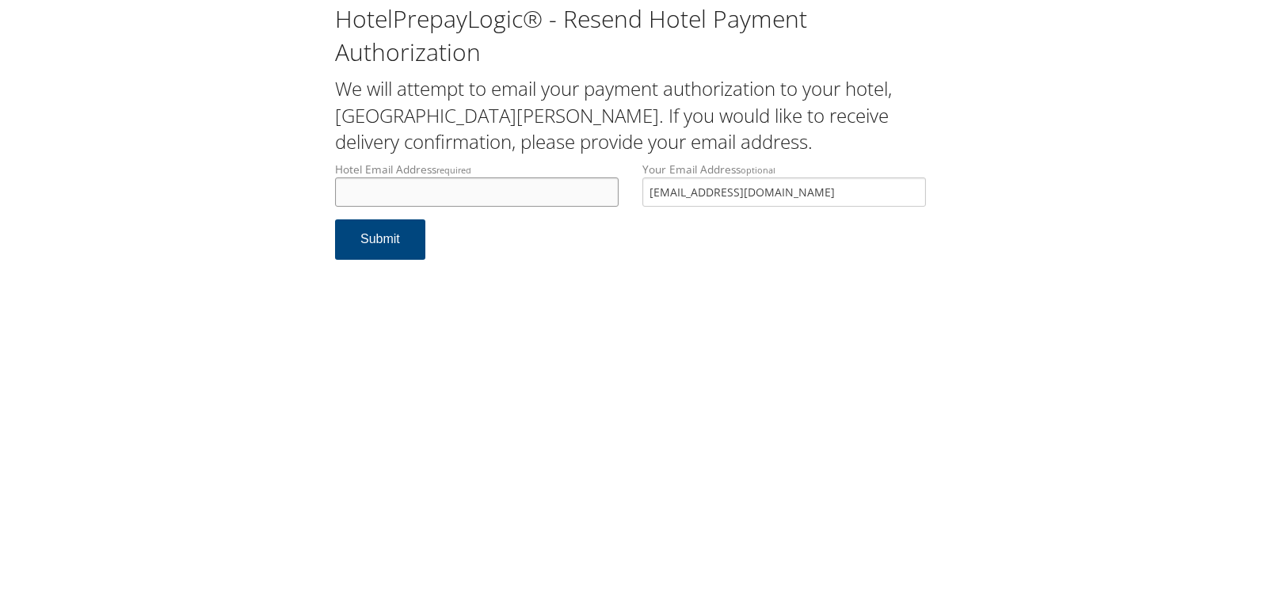
click at [436, 197] on input "Hotel Email Address required" at bounding box center [477, 191] width 284 height 29
click at [376, 203] on input "Hotel Email Address required" at bounding box center [477, 191] width 284 height 29
drag, startPoint x: 513, startPoint y: 196, endPoint x: 204, endPoint y: 196, distance: 309.8
click at [204, 196] on div "HotelPrepayLogic® - Resend Hotel Payment Authorization We will attempt to email…" at bounding box center [631, 138] width 1230 height 276
type input "courtyardst.charles@gmail.com"
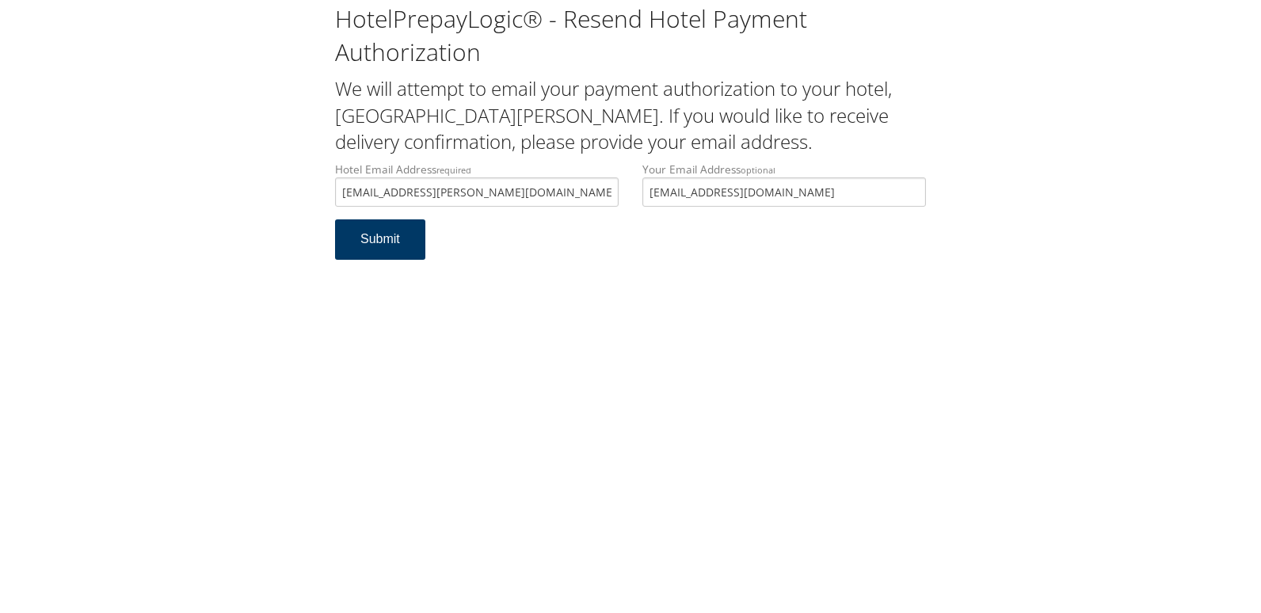
click at [391, 242] on button "Submit" at bounding box center [380, 239] width 90 height 40
